Goal: Information Seeking & Learning: Learn about a topic

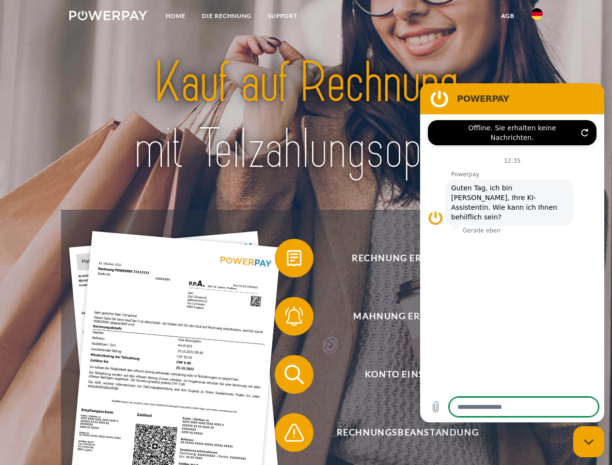
click at [108, 17] on img at bounding box center [108, 16] width 78 height 10
click at [537, 17] on img at bounding box center [537, 14] width 12 height 12
click at [508, 16] on link "agb" at bounding box center [508, 15] width 30 height 17
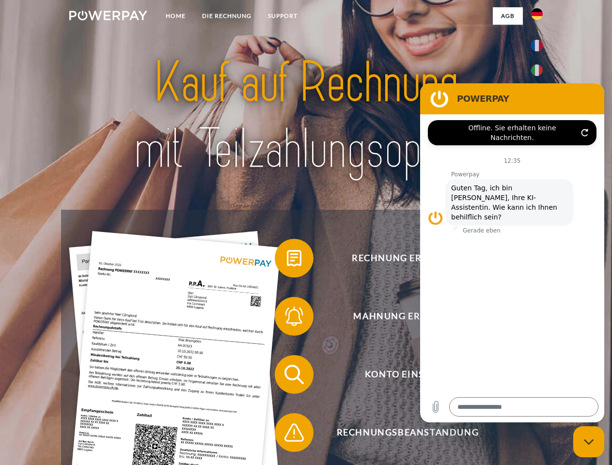
click at [287, 260] on span at bounding box center [280, 258] width 48 height 48
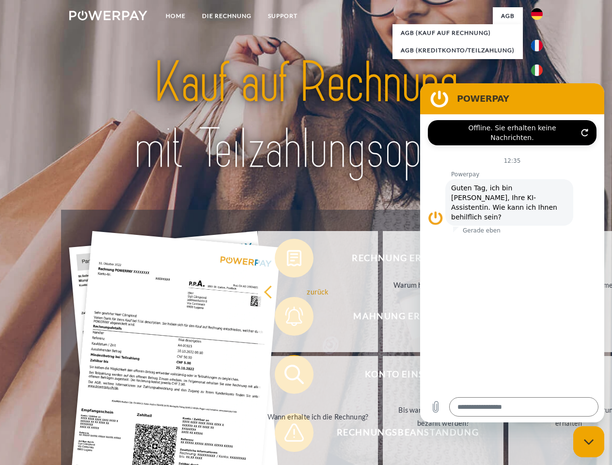
click at [287, 319] on div "Rechnung erhalten? Mahnung erhalten? Konto einsehen" at bounding box center [306, 404] width 490 height 388
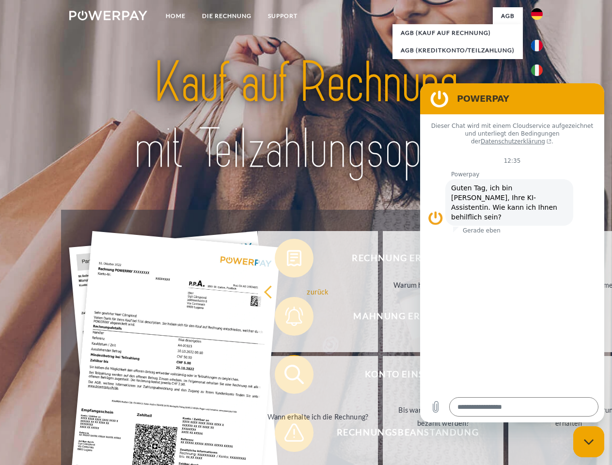
click at [383, 377] on link "Bis wann muss die Rechnung bezahlt werden?" at bounding box center [443, 416] width 121 height 121
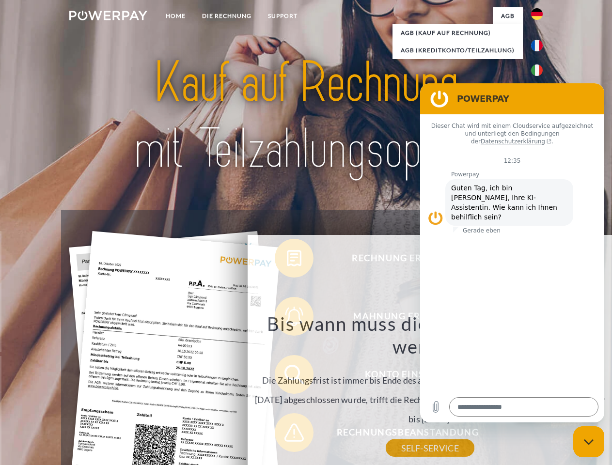
click at [287, 435] on div "Bis wann muss die Rechnung bezahlt werden? Die Zahlungsfrist ist immer bis Ende…" at bounding box center [430, 380] width 354 height 136
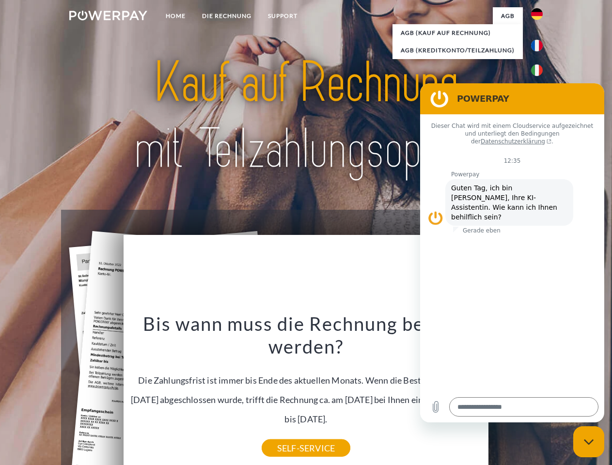
click at [589, 442] on icon "Messaging-Fenster schließen" at bounding box center [589, 442] width 10 height 6
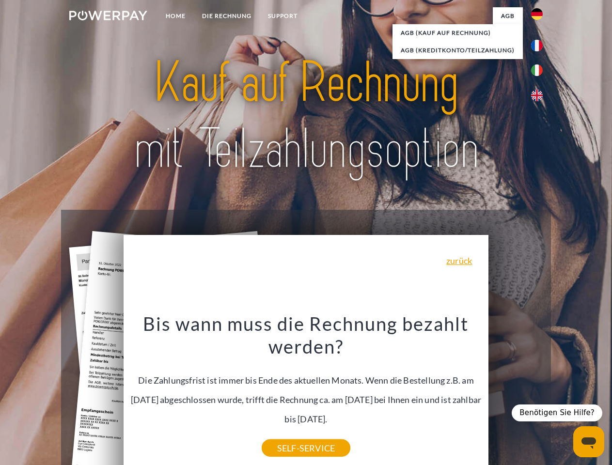
type textarea "*"
